Goal: Navigation & Orientation: Find specific page/section

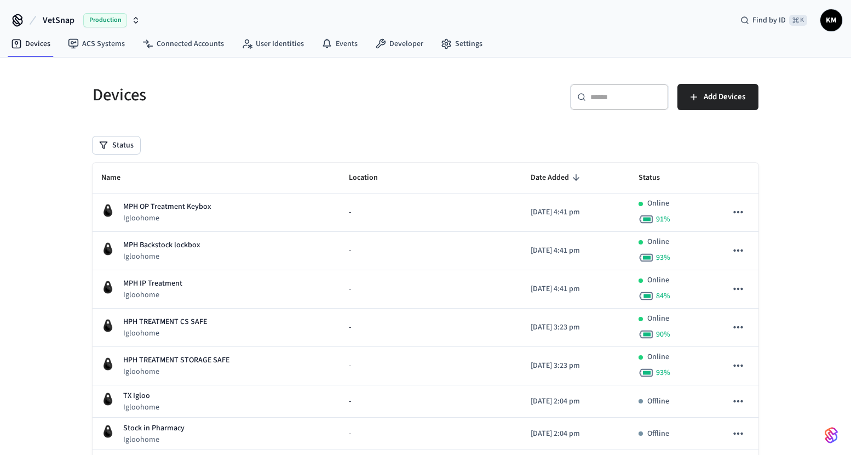
click at [837, 436] on img "button" at bounding box center [831, 435] width 13 height 18
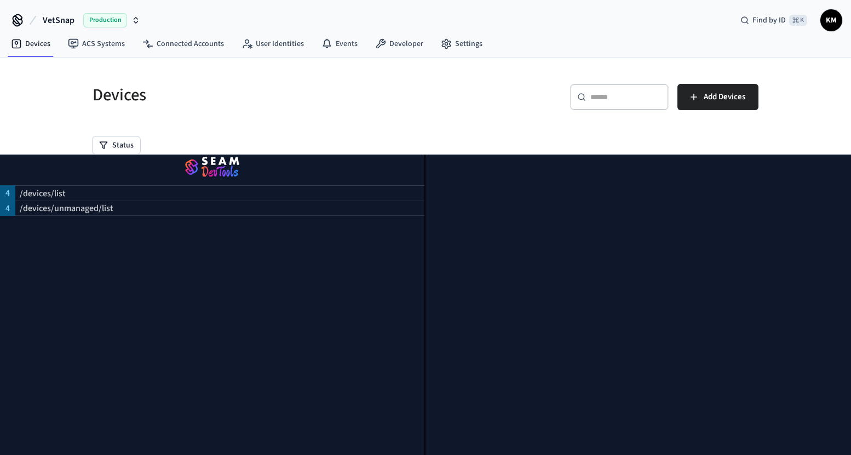
click at [585, 32] on div "Devices ACS Systems Connected Accounts User Identities Events Developer Settings" at bounding box center [425, 45] width 851 height 26
click at [406, 101] on h5 "Devices" at bounding box center [256, 95] width 326 height 22
click at [231, 94] on h5 "Devices" at bounding box center [256, 95] width 326 height 22
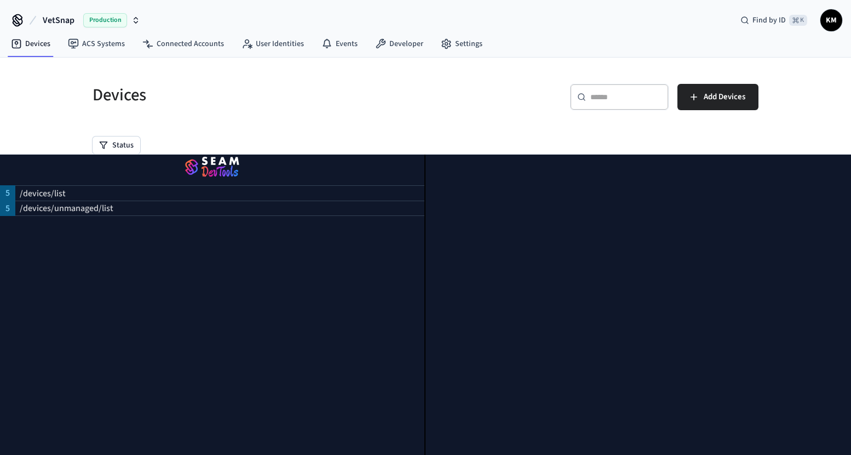
click at [449, 47] on link "Settings" at bounding box center [461, 44] width 59 height 20
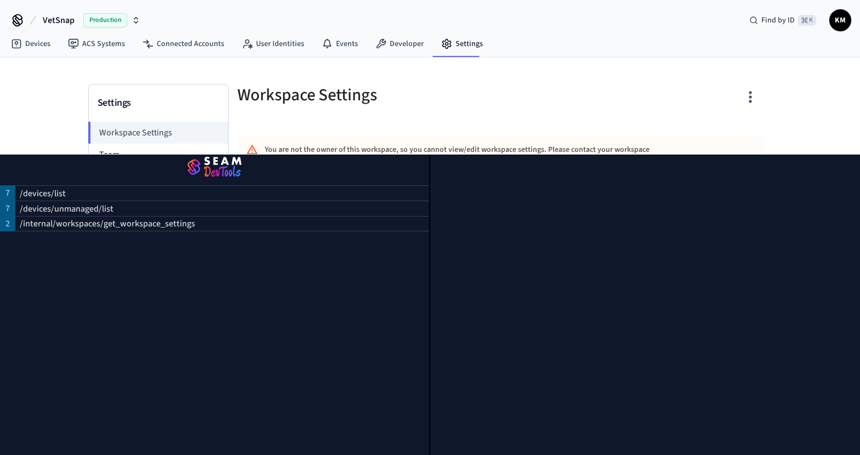
click at [829, 440] on div at bounding box center [645, 304] width 430 height 300
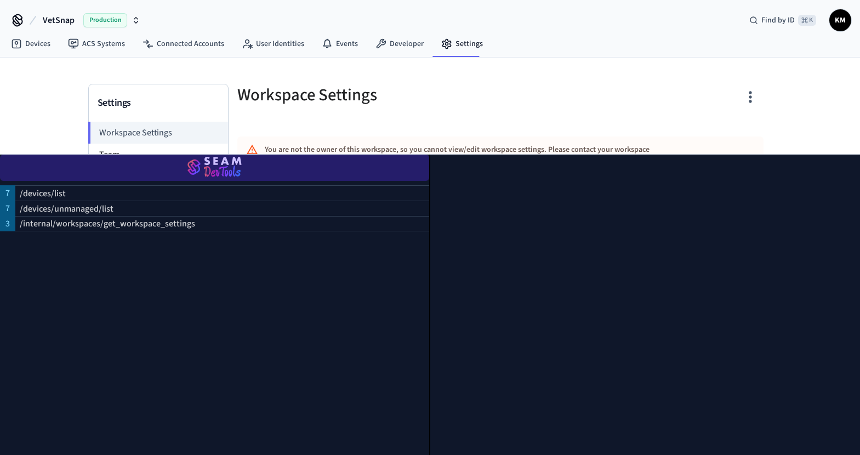
click at [198, 167] on img "button" at bounding box center [214, 167] width 403 height 31
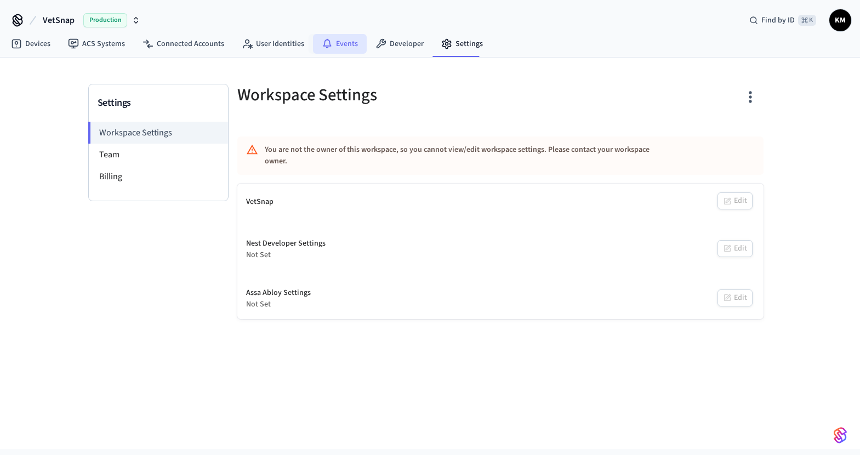
click at [337, 48] on link "Events" at bounding box center [340, 44] width 54 height 20
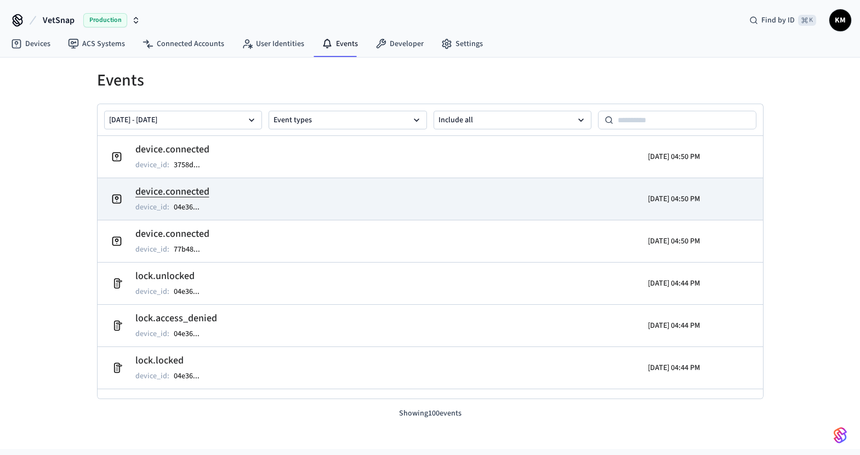
click at [664, 203] on p "[DATE] 04:50 PM" at bounding box center [674, 198] width 52 height 11
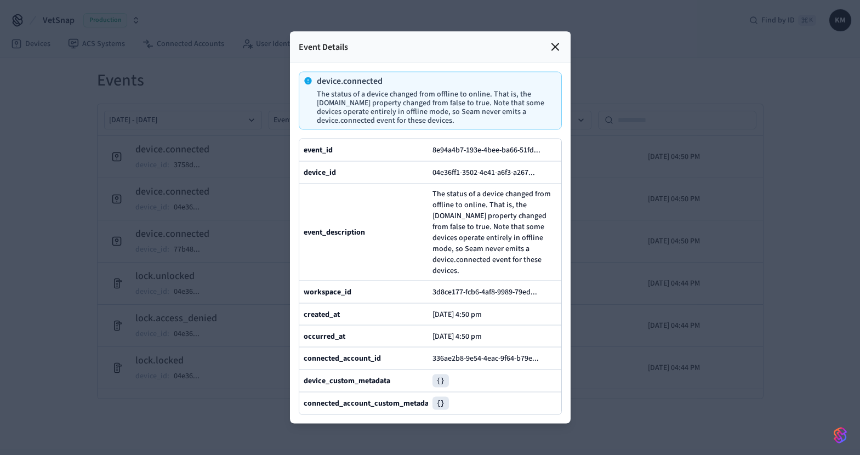
click at [557, 41] on icon at bounding box center [554, 47] width 13 height 13
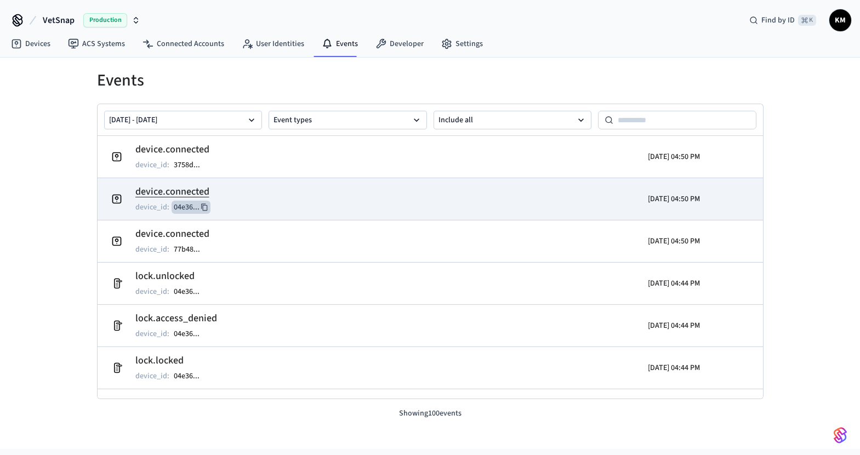
click at [190, 205] on button "04e36 ..." at bounding box center [190, 206] width 39 height 13
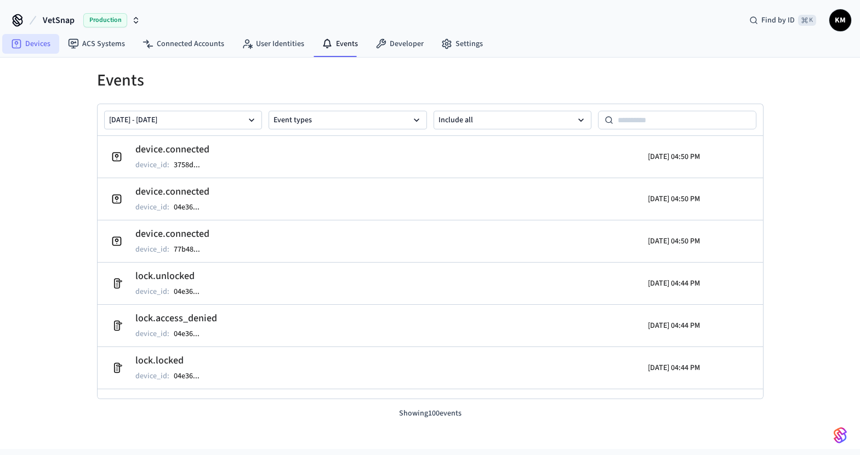
click at [31, 49] on link "Devices" at bounding box center [30, 44] width 57 height 20
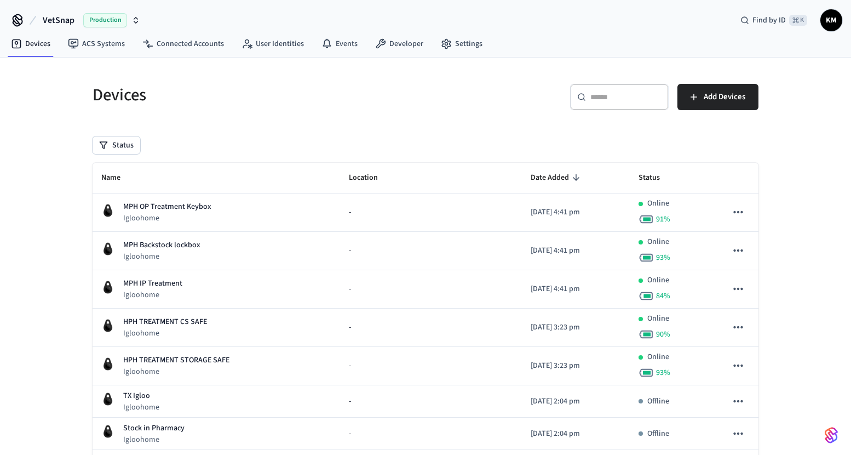
click at [588, 103] on div "​ ​" at bounding box center [619, 97] width 99 height 26
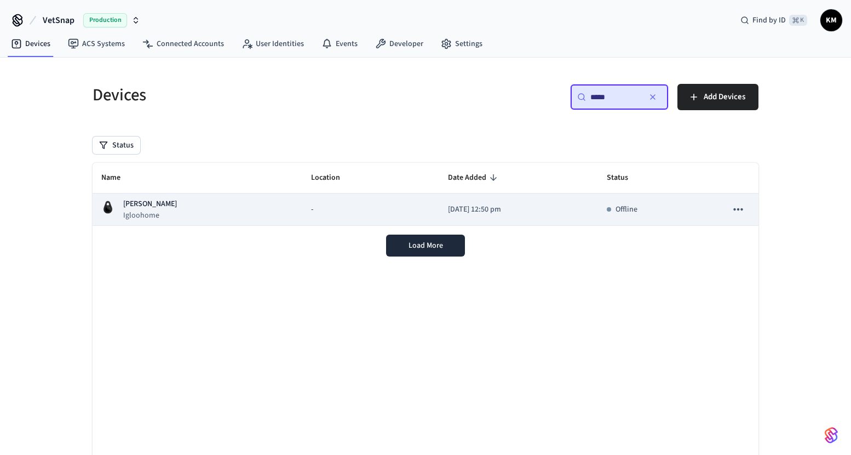
type input "*****"
click at [168, 201] on div "[PERSON_NAME] Igloohome" at bounding box center [197, 209] width 192 height 22
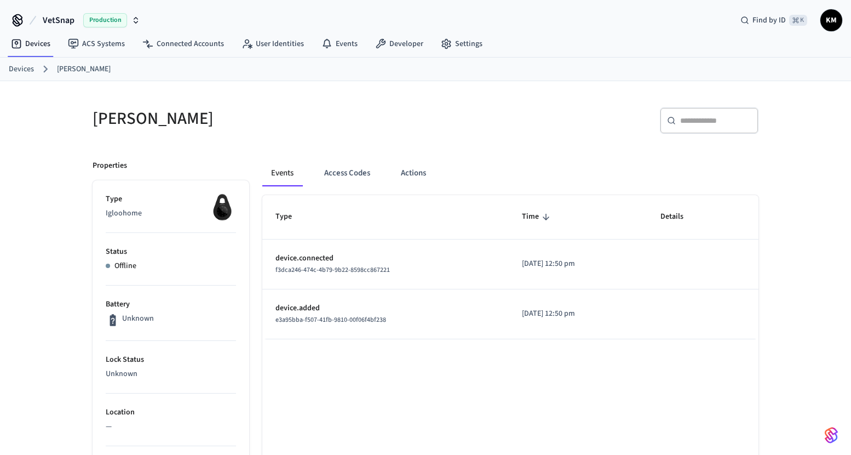
click at [592, 56] on div "Devices ACS Systems Connected Accounts User Identities Events Developer Settings" at bounding box center [425, 45] width 851 height 26
click at [403, 171] on button "Actions" at bounding box center [413, 173] width 43 height 26
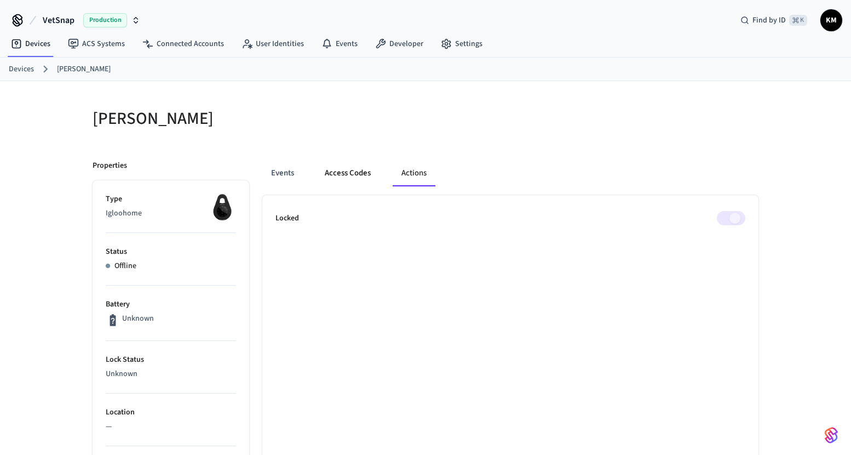
click at [350, 172] on button "Access Codes" at bounding box center [348, 173] width 64 height 26
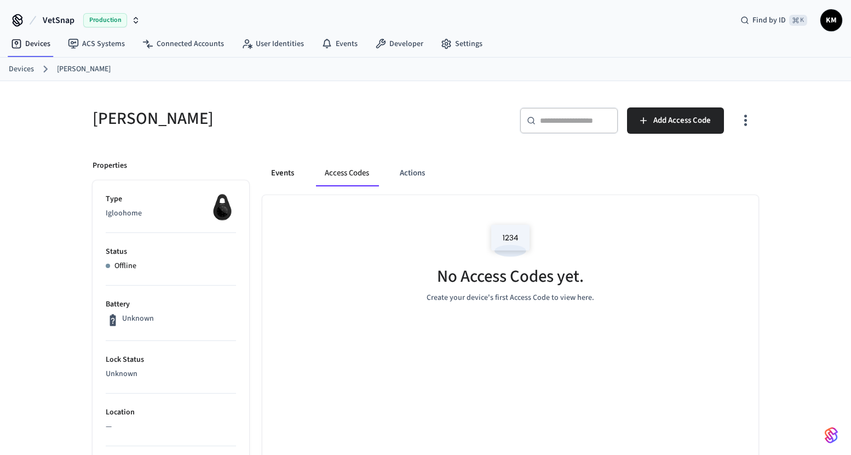
click at [285, 180] on button "Events" at bounding box center [282, 173] width 41 height 26
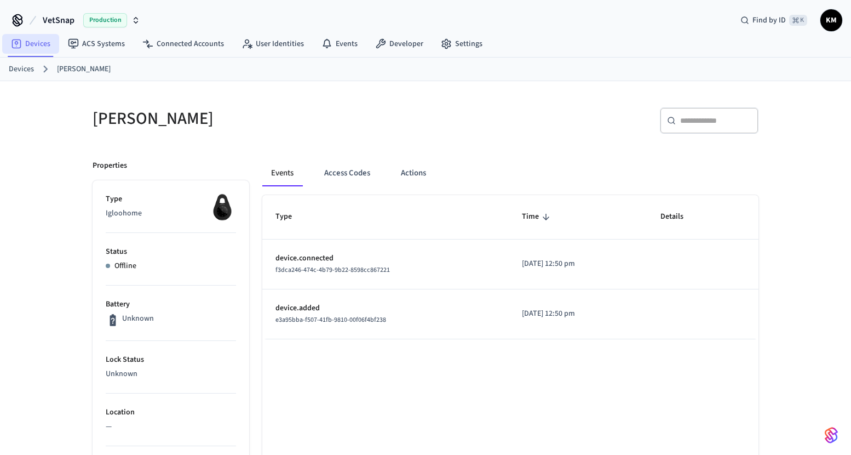
click at [41, 50] on link "Devices" at bounding box center [30, 44] width 57 height 20
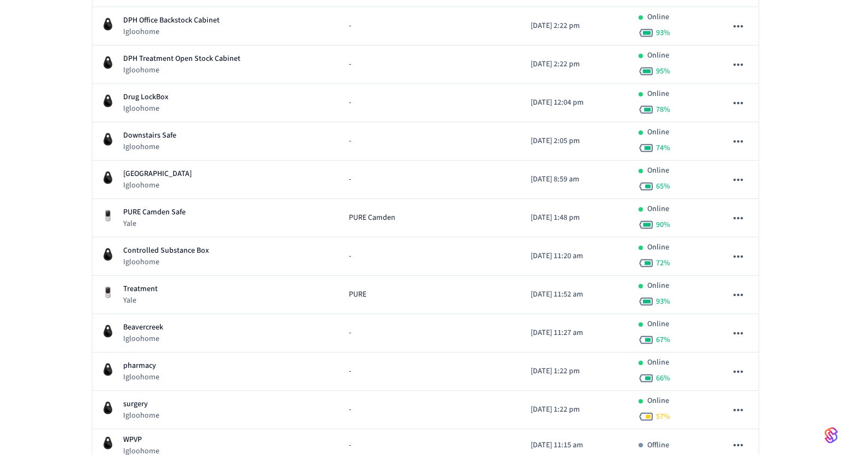
scroll to position [848, 0]
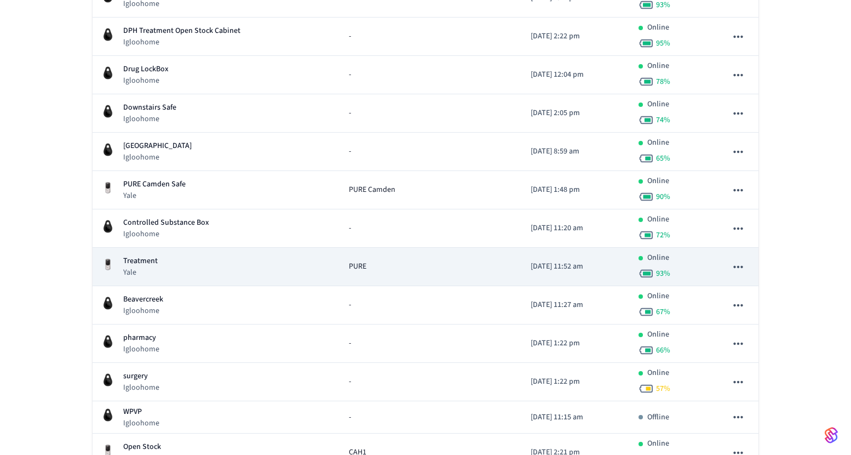
click at [245, 265] on div "Treatment Yale" at bounding box center [216, 266] width 230 height 22
